Goal: Entertainment & Leisure: Consume media (video, audio)

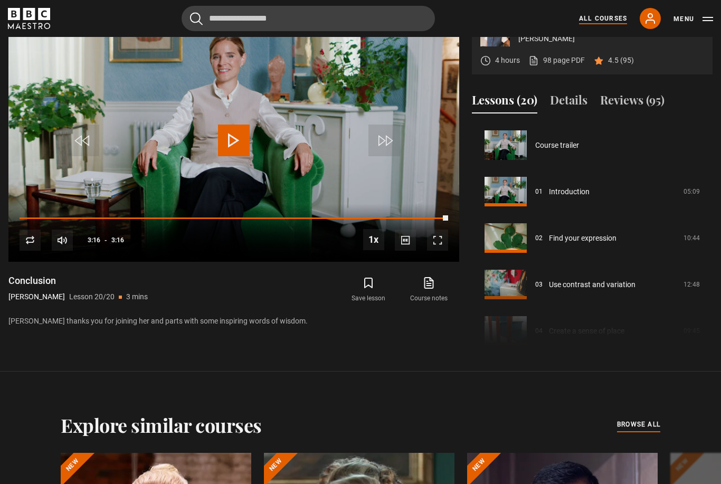
click at [609, 18] on link "All Courses" at bounding box center [603, 18] width 48 height 9
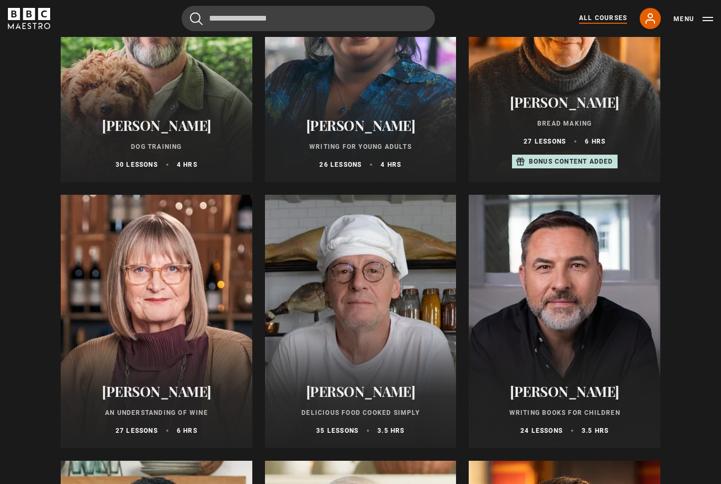
scroll to position [3433, 0]
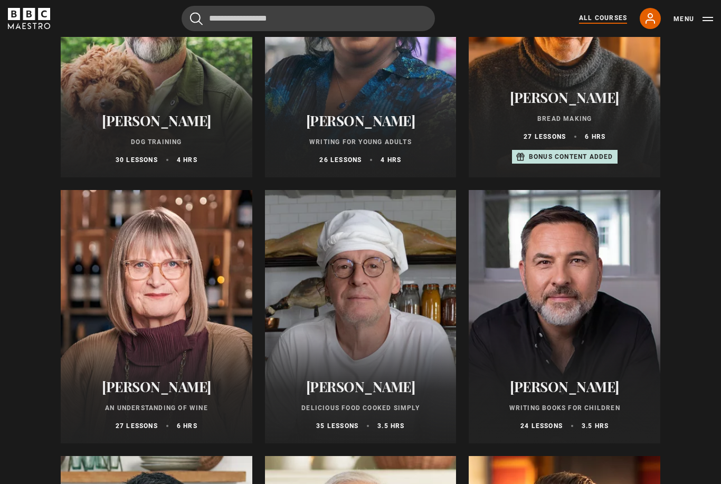
click at [360, 281] on div at bounding box center [360, 316] width 191 height 253
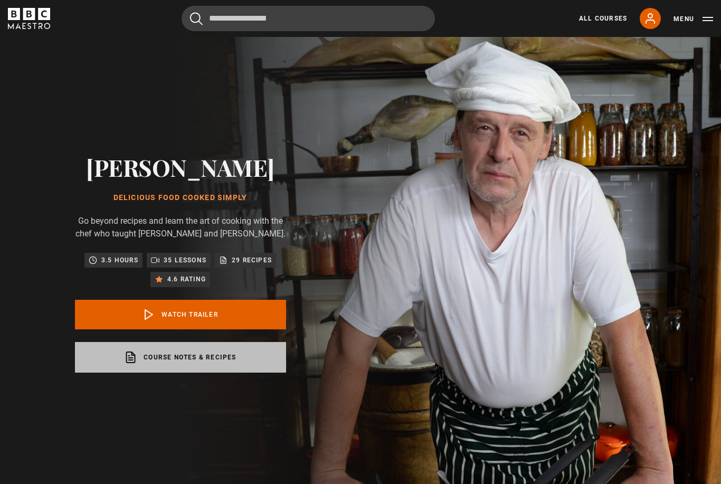
click at [168, 372] on link "Course notes & recipes opens in a new tab" at bounding box center [180, 357] width 211 height 31
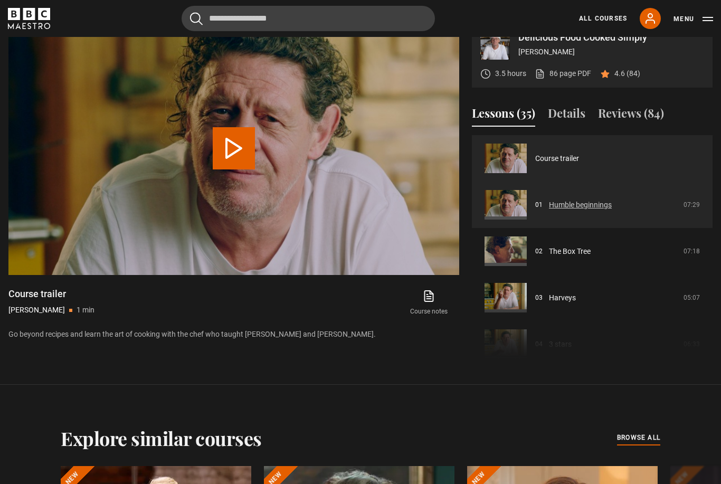
scroll to position [510, 0]
click at [578, 210] on link "Humble beginnings" at bounding box center [580, 204] width 63 height 11
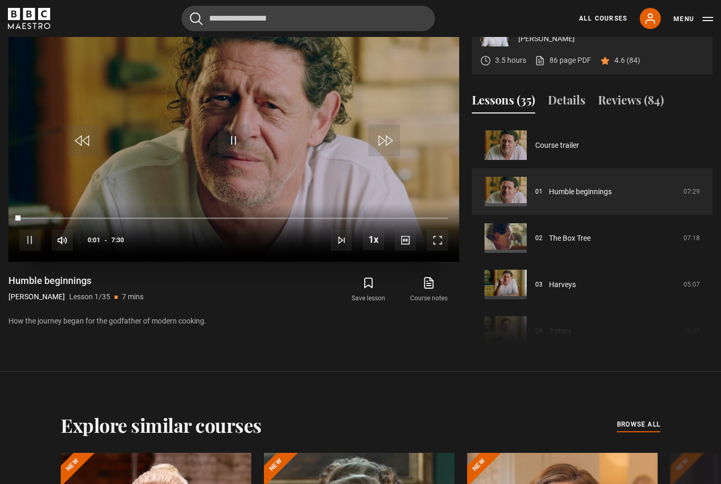
click at [438, 251] on span "Video Player" at bounding box center [437, 239] width 21 height 21
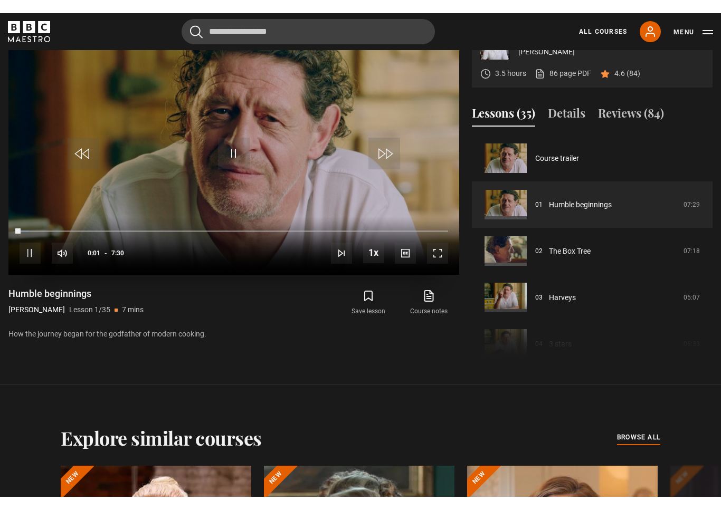
scroll to position [13, 0]
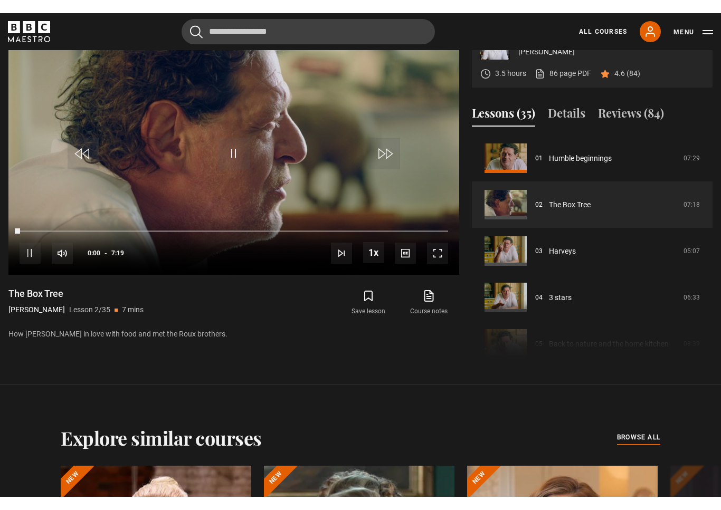
scroll to position [13, 0]
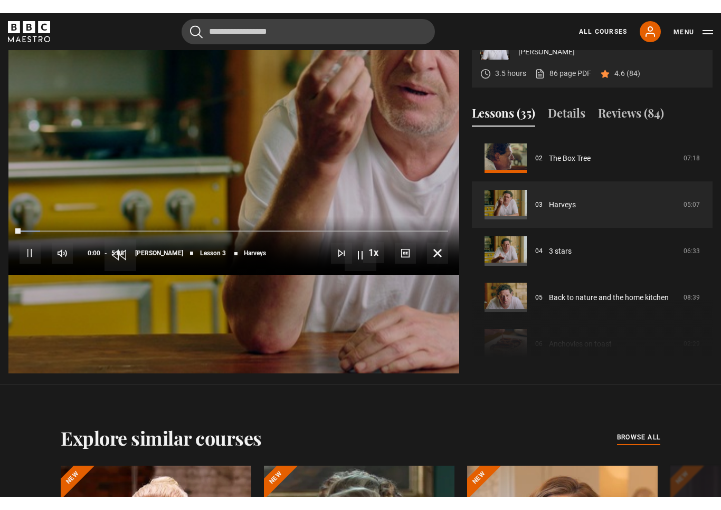
scroll to position [13, 0]
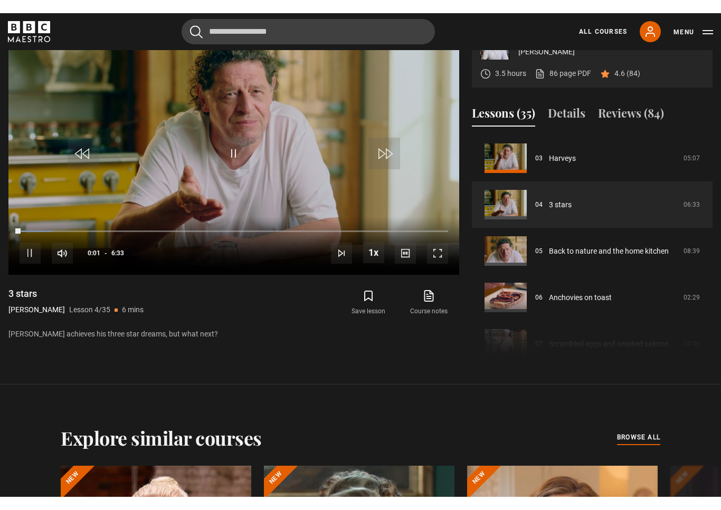
scroll to position [13, 0]
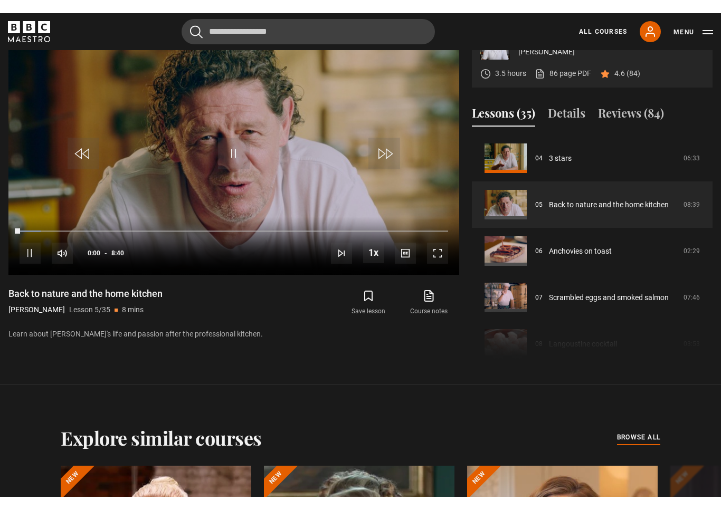
scroll to position [13, 0]
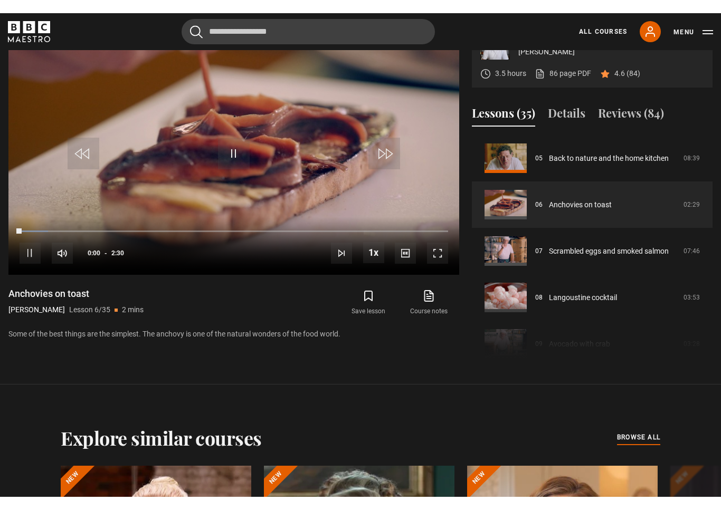
scroll to position [13, 0]
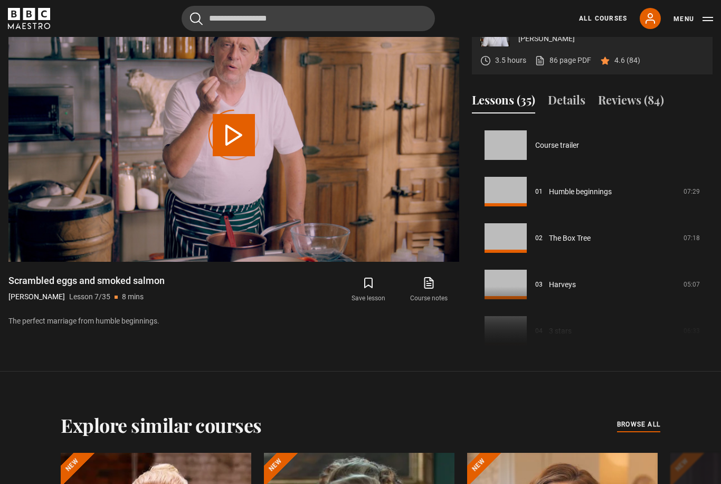
scroll to position [279, 0]
